Goal: Task Accomplishment & Management: Use online tool/utility

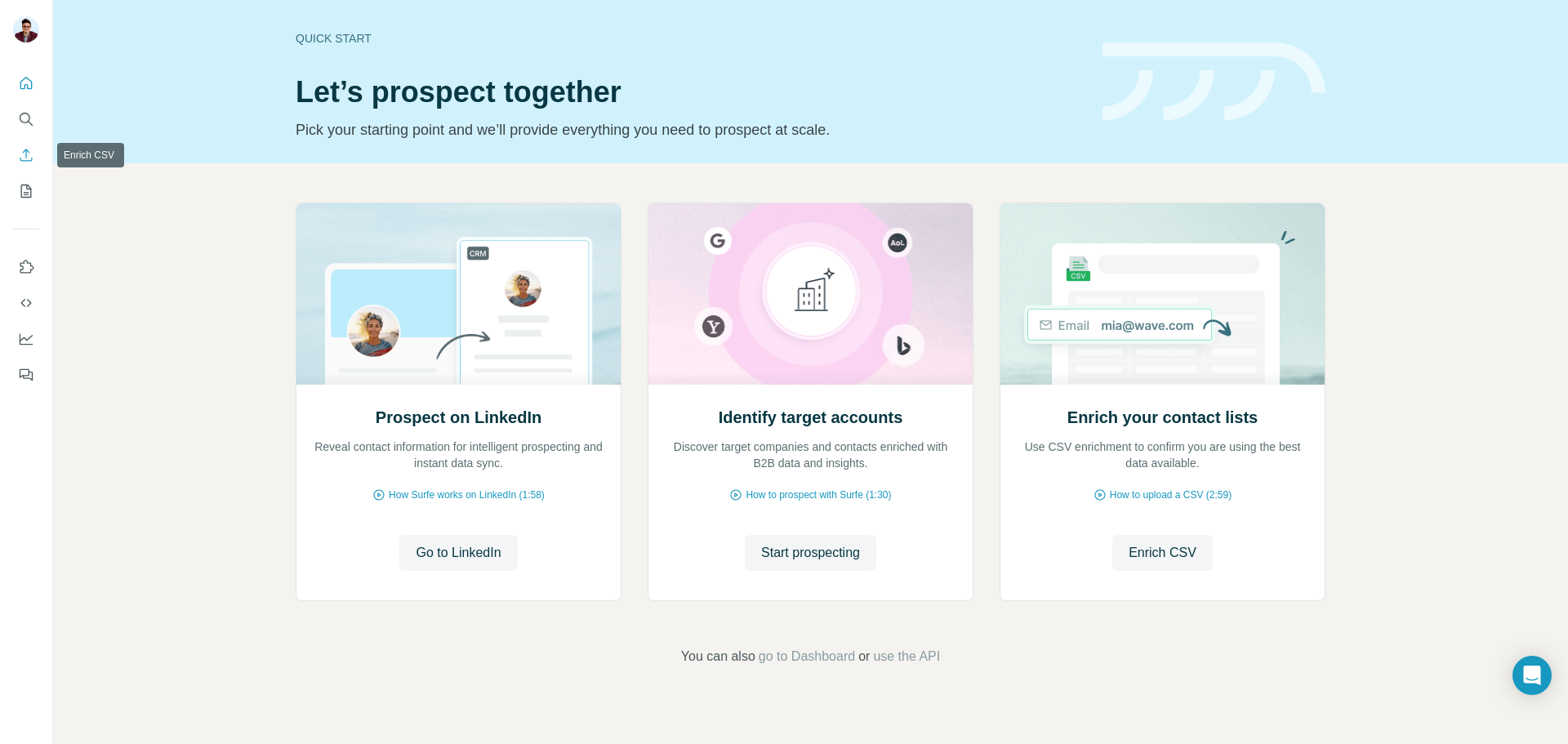
click at [29, 152] on icon "Enrich CSV" at bounding box center [26, 155] width 16 height 16
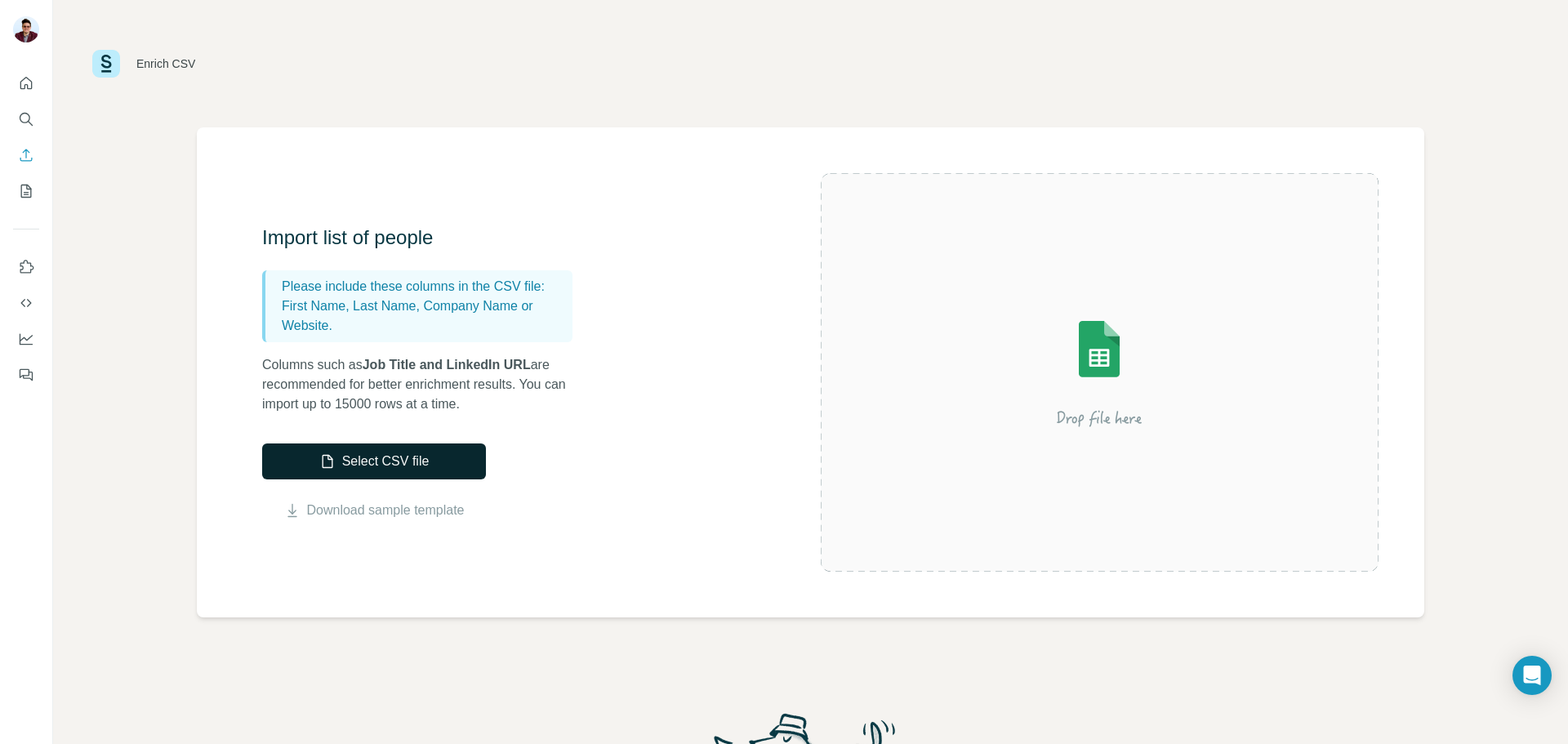
click at [409, 468] on button "Select CSV file" at bounding box center [373, 461] width 224 height 36
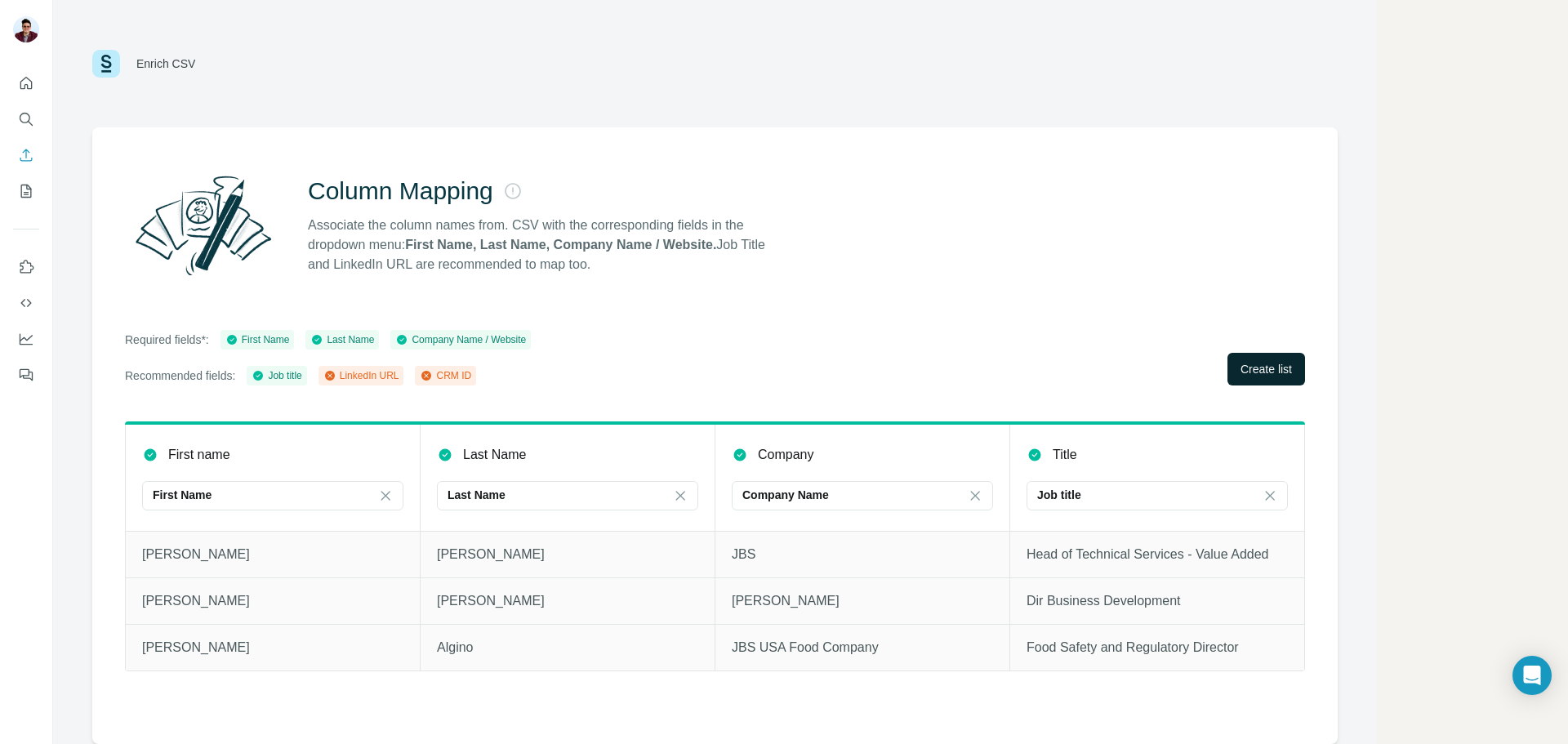
click at [1241, 371] on span "Create list" at bounding box center [1266, 369] width 51 height 16
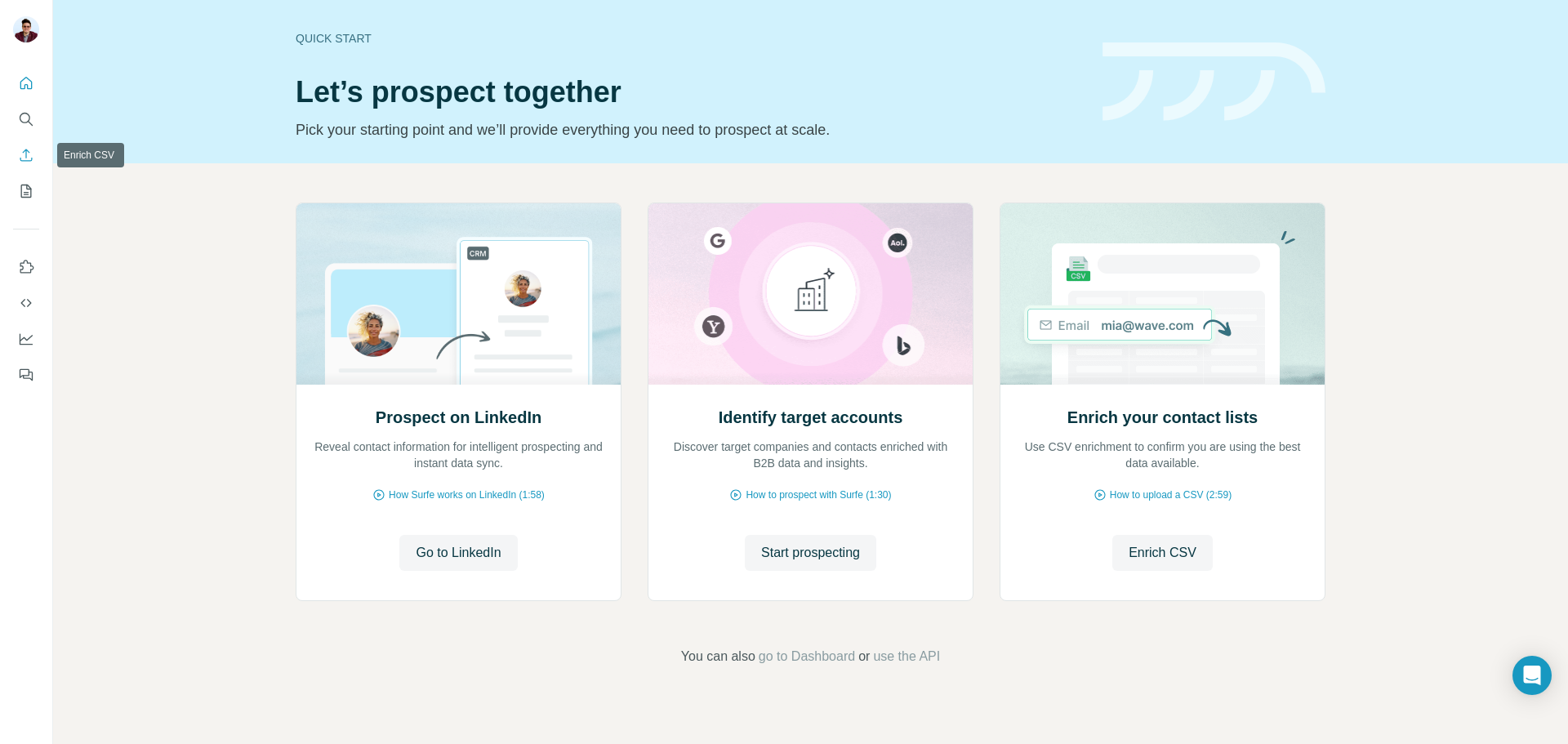
click at [20, 163] on icon "Enrich CSV" at bounding box center [26, 155] width 16 height 16
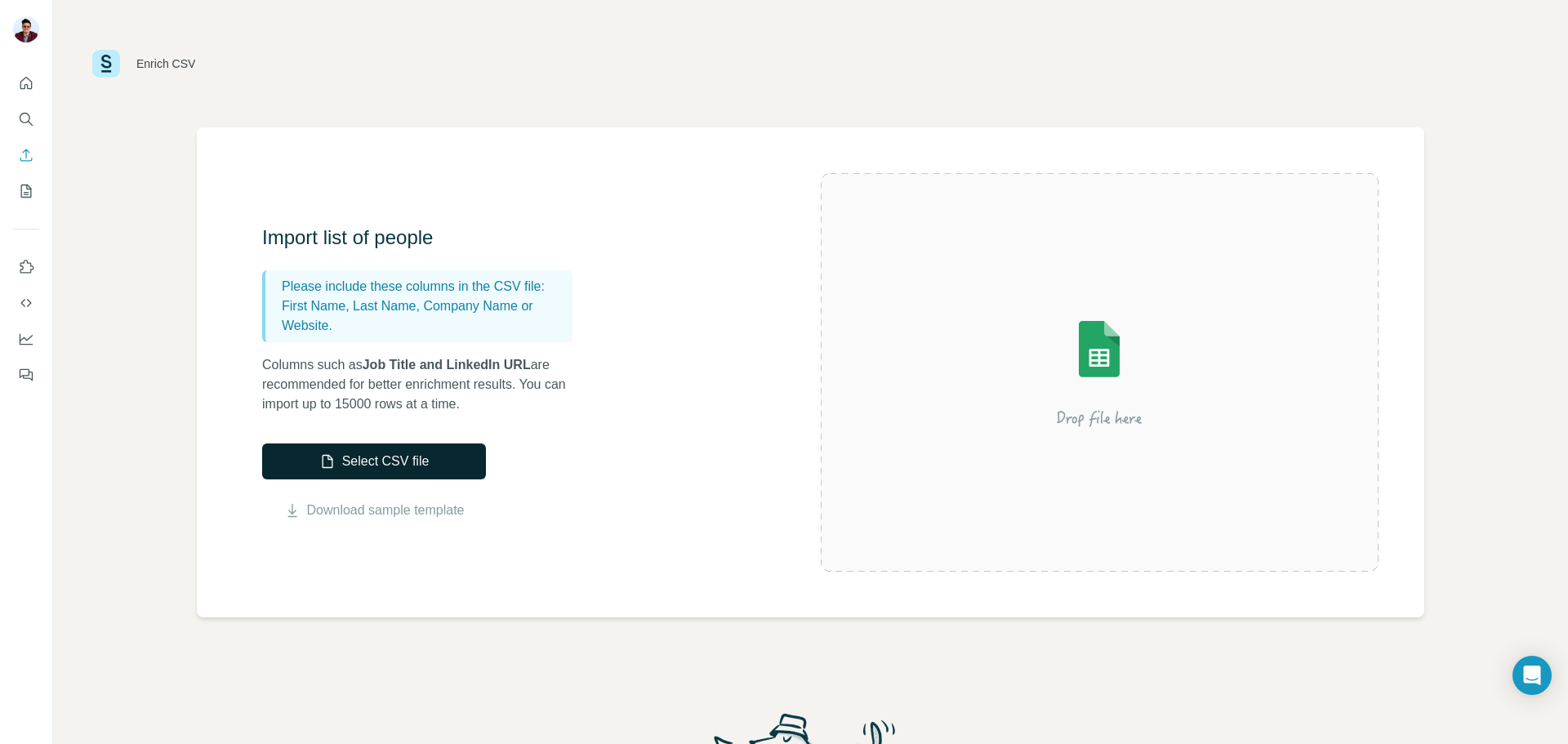
click at [375, 460] on button "Select CSV file" at bounding box center [373, 461] width 224 height 36
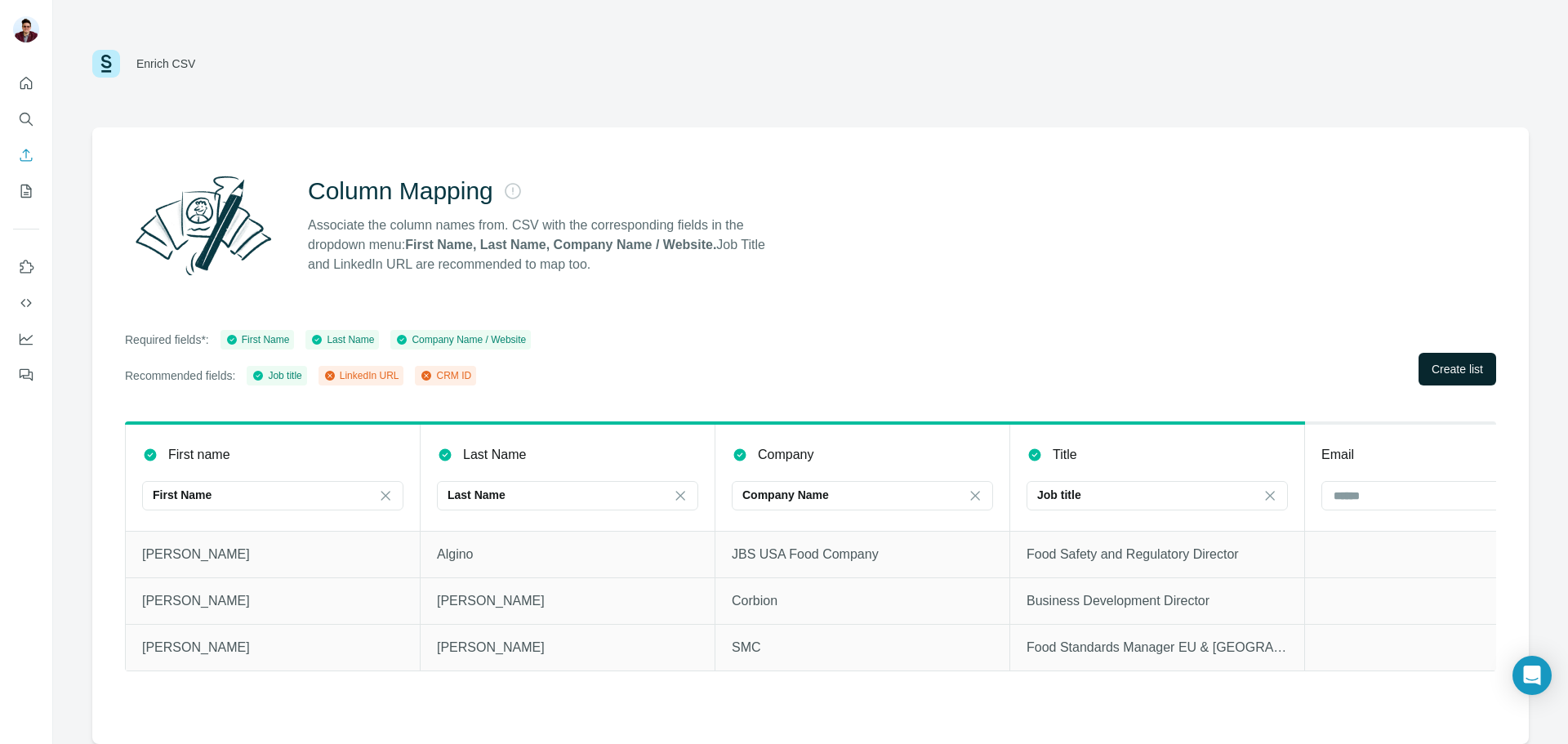
click at [1439, 363] on span "Create list" at bounding box center [1457, 369] width 51 height 16
